Goal: Task Accomplishment & Management: Complete application form

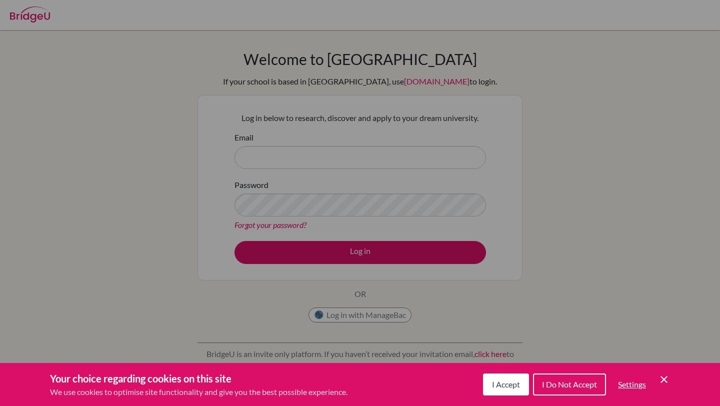
click at [505, 376] on button "I Accept" at bounding box center [506, 384] width 46 height 22
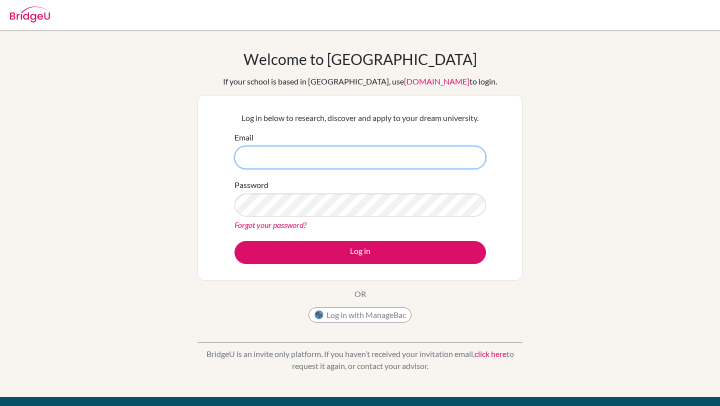
click at [395, 150] on input "Email" at bounding box center [359, 157] width 251 height 23
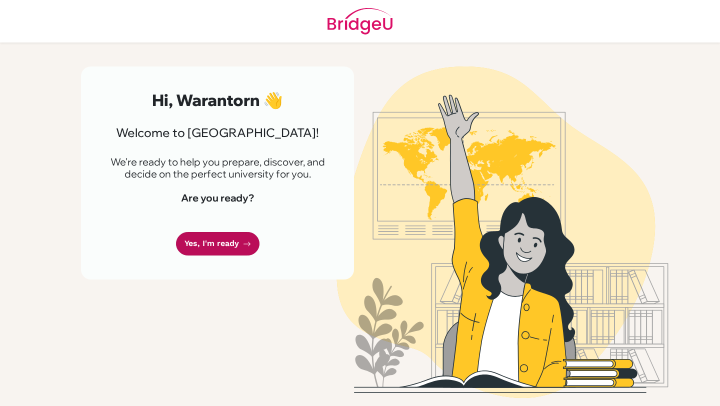
click at [209, 247] on link "Yes, I'm ready" at bounding box center [217, 243] width 83 height 23
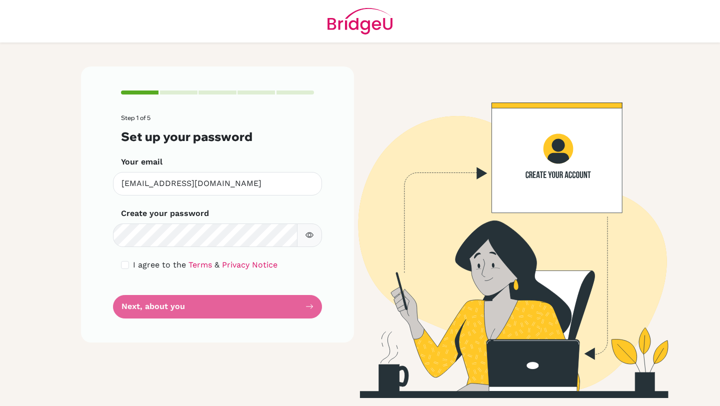
click at [306, 224] on button "button" at bounding box center [309, 234] width 25 height 23
click at [127, 264] on input "checkbox" at bounding box center [125, 265] width 8 height 8
checkbox input "true"
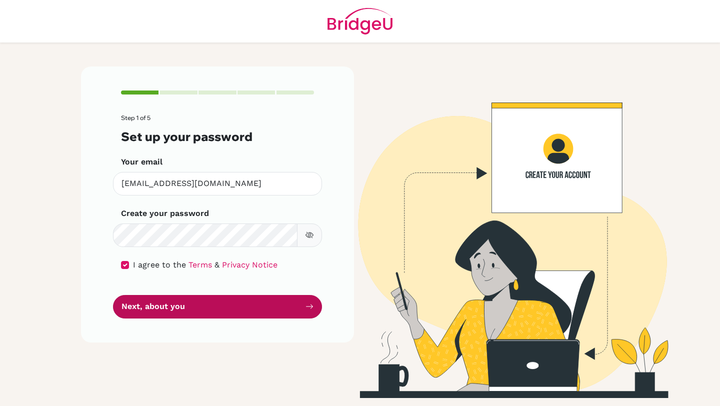
click at [225, 302] on button "Next, about you" at bounding box center [217, 306] width 209 height 23
